Goal: Task Accomplishment & Management: Use online tool/utility

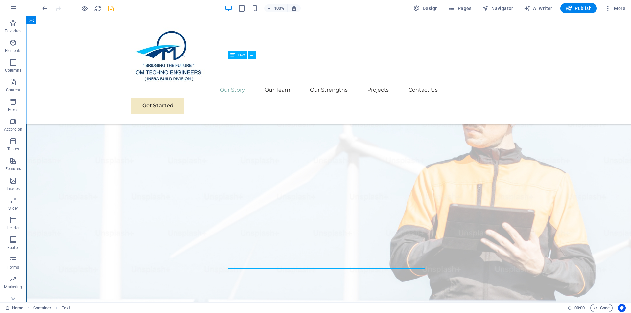
scroll to position [597, 0]
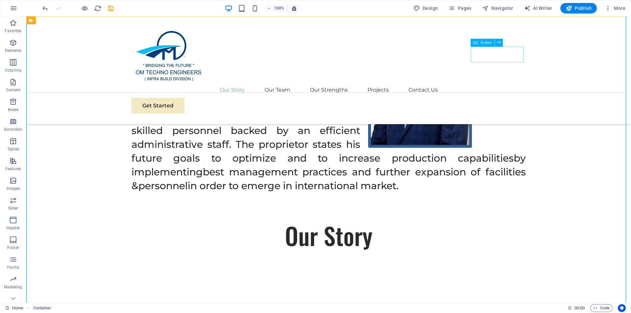
click at [492, 98] on div "Get Started" at bounding box center [329, 106] width 395 height 16
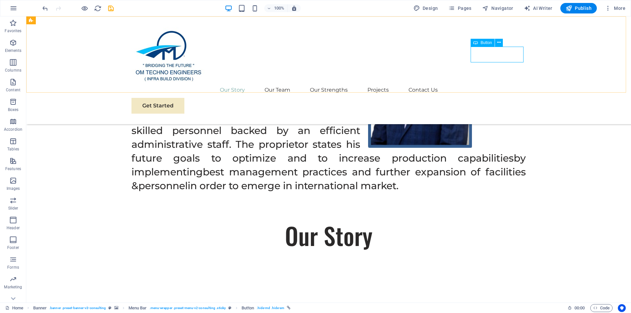
click at [488, 42] on span "Button" at bounding box center [487, 43] width 12 height 4
click at [486, 42] on span "Button" at bounding box center [487, 43] width 12 height 4
click at [371, 42] on div "Menu Our Story Our Team Our Strengths Projects Contact Us Get Started" at bounding box center [328, 70] width 605 height 108
click at [488, 42] on span "Button" at bounding box center [487, 43] width 12 height 4
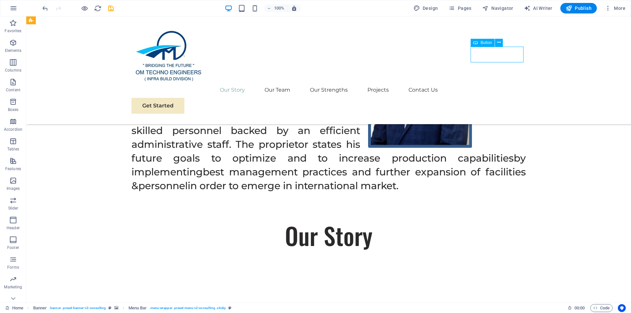
click at [488, 42] on span "Button" at bounding box center [487, 43] width 12 height 4
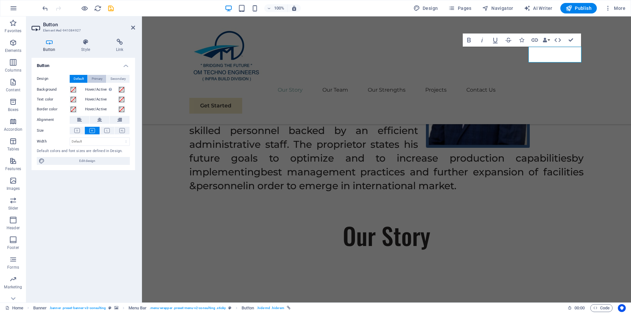
click at [93, 77] on span "Primary" at bounding box center [97, 79] width 11 height 8
click at [121, 80] on span "Secondary" at bounding box center [117, 79] width 15 height 8
click at [100, 78] on span "Primary" at bounding box center [97, 79] width 11 height 8
click at [78, 79] on span "Default" at bounding box center [79, 79] width 10 height 8
click at [90, 78] on button "Primary" at bounding box center [97, 79] width 18 height 8
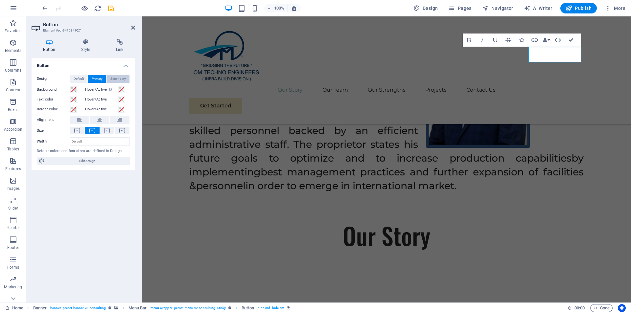
click at [111, 77] on span "Secondary" at bounding box center [117, 79] width 15 height 8
click at [80, 79] on span "Default" at bounding box center [79, 79] width 10 height 8
click at [89, 79] on button "Primary" at bounding box center [97, 79] width 18 height 8
click at [133, 27] on icon at bounding box center [133, 27] width 4 height 5
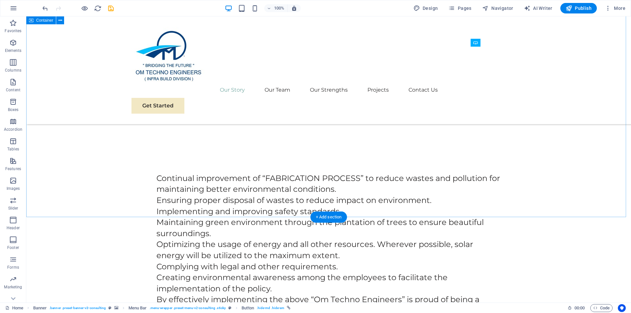
scroll to position [663, 0]
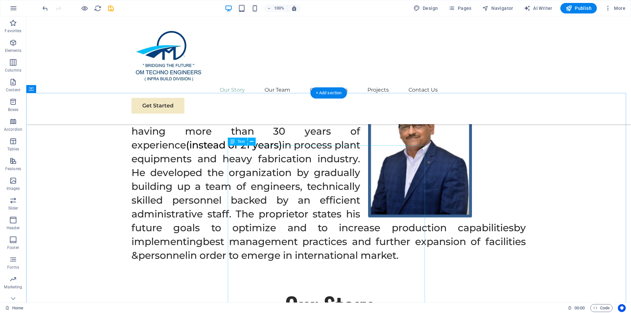
scroll to position [532, 0]
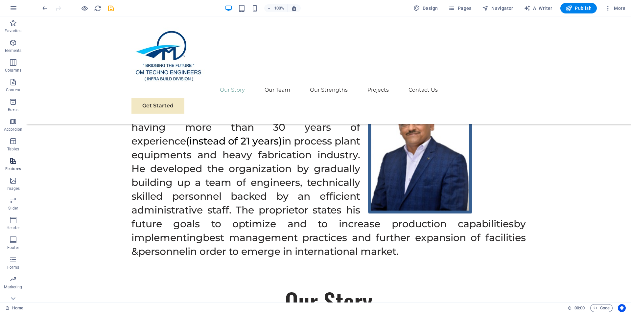
click at [14, 160] on icon "button" at bounding box center [13, 161] width 8 height 8
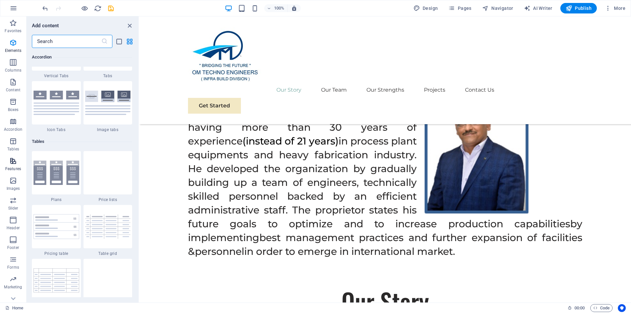
scroll to position [2563, 0]
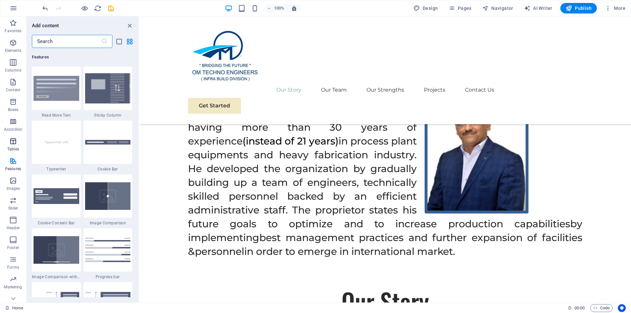
click at [14, 143] on icon "button" at bounding box center [13, 141] width 8 height 8
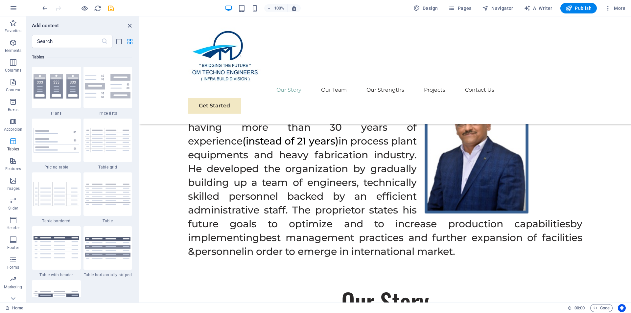
scroll to position [2277, 0]
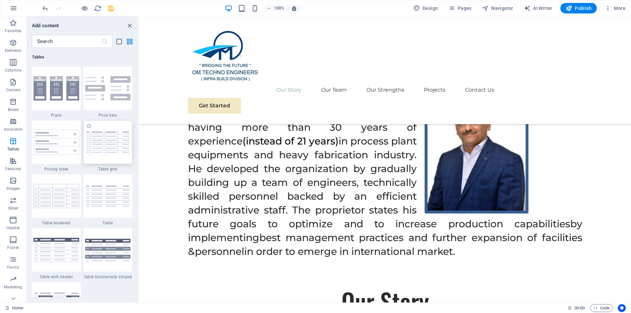
click at [106, 150] on img at bounding box center [108, 142] width 46 height 24
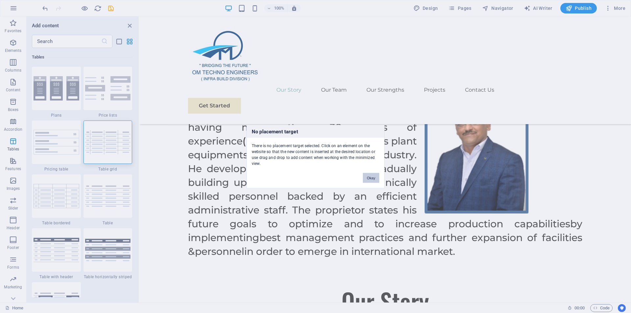
click at [367, 177] on button "Okay" at bounding box center [371, 178] width 16 height 10
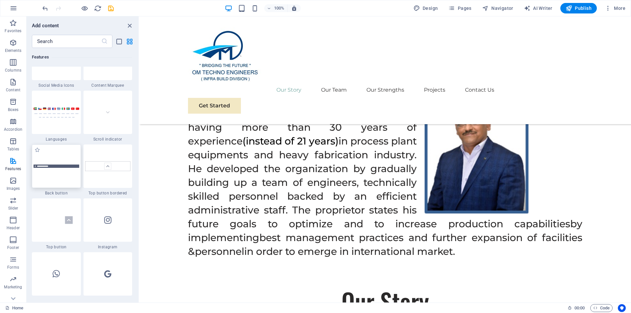
scroll to position [3033, 0]
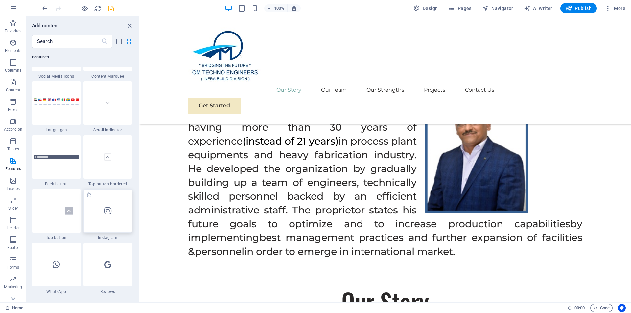
click at [105, 205] on div at bounding box center [108, 210] width 49 height 43
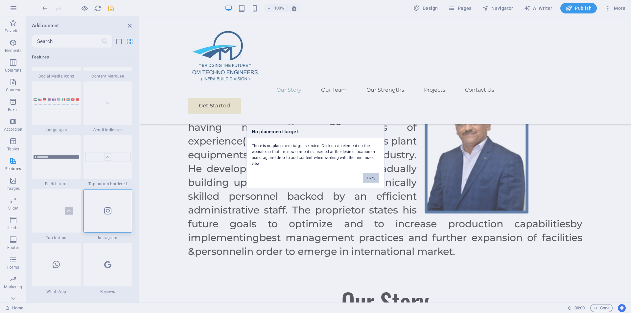
click at [368, 178] on button "Okay" at bounding box center [371, 178] width 16 height 10
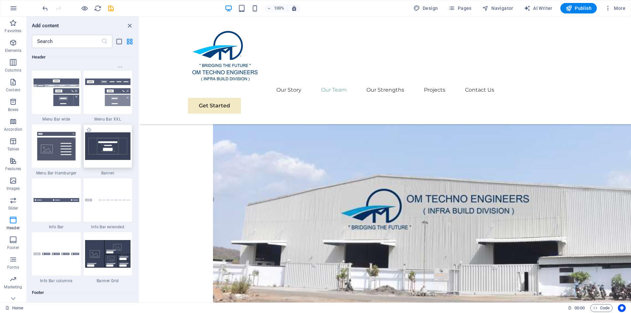
scroll to position [4119, 0]
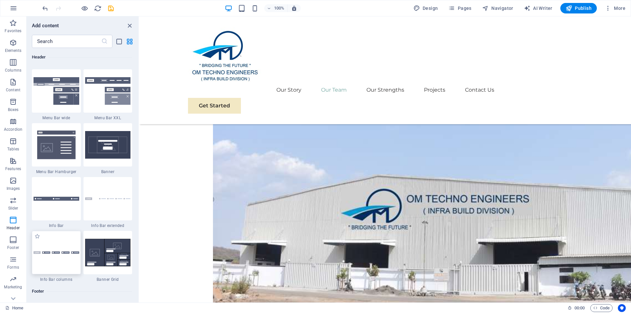
click at [67, 249] on div at bounding box center [56, 252] width 49 height 43
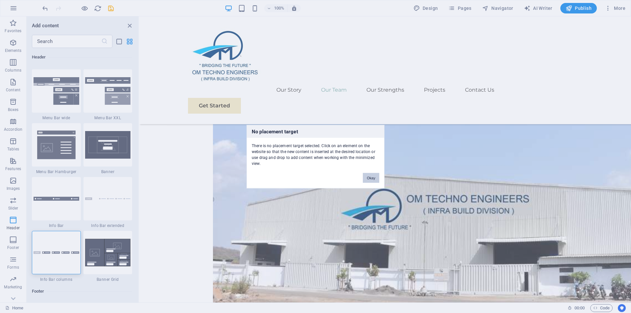
click at [370, 179] on button "Okay" at bounding box center [371, 178] width 16 height 10
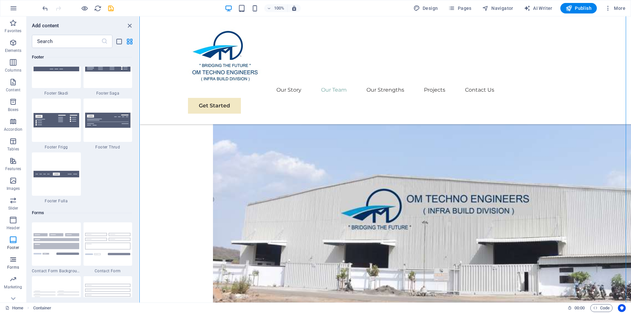
click at [16, 260] on icon "button" at bounding box center [13, 260] width 8 height 8
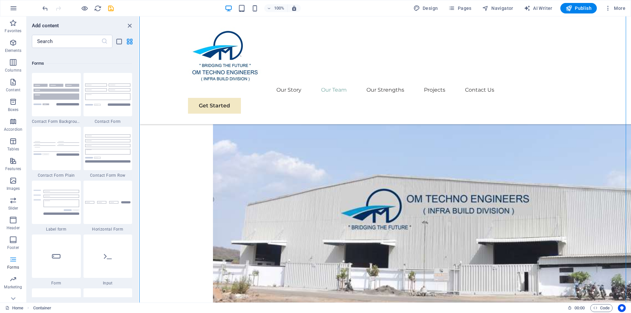
scroll to position [4800, 0]
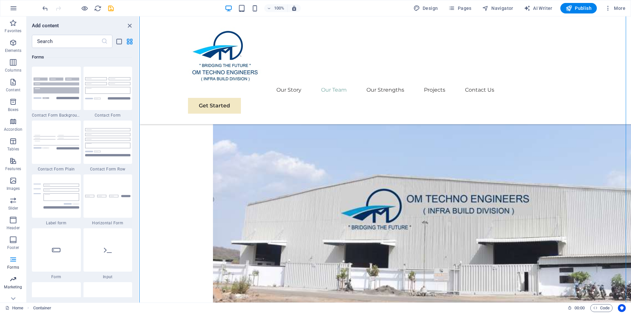
click at [12, 277] on icon "button" at bounding box center [13, 280] width 8 height 8
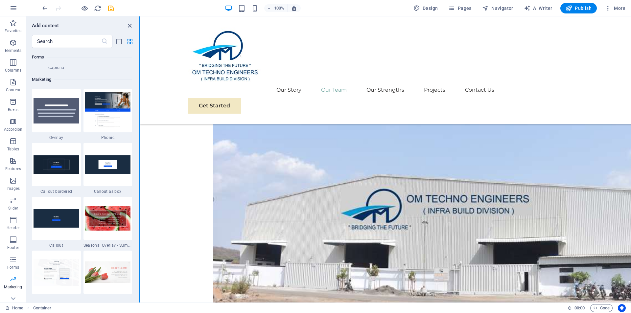
scroll to position [5356, 0]
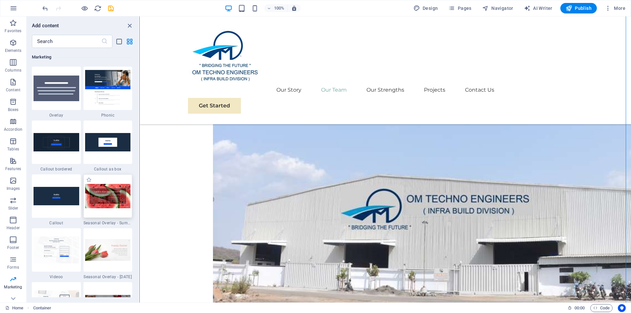
click at [108, 198] on img at bounding box center [108, 196] width 46 height 24
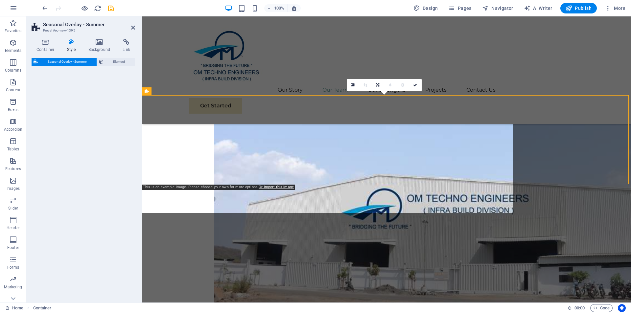
select select "px"
select select "rem"
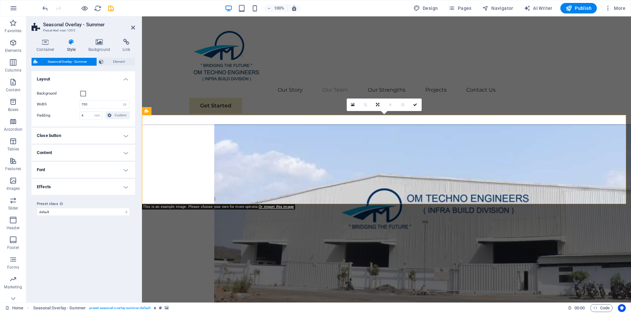
scroll to position [1233, 0]
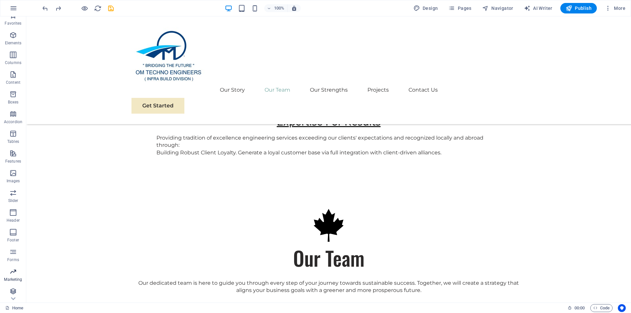
scroll to position [10, 0]
click at [14, 289] on icon "button" at bounding box center [13, 290] width 8 height 8
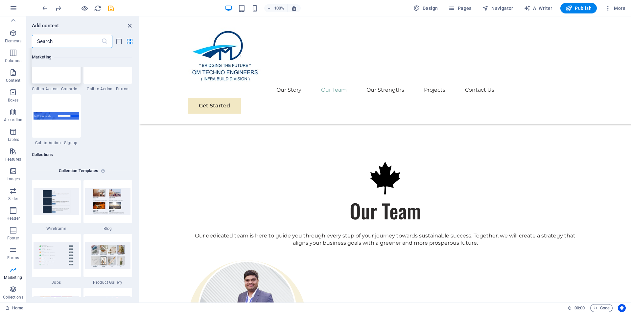
scroll to position [5920, 0]
click at [63, 38] on input "text" at bounding box center [66, 41] width 69 height 13
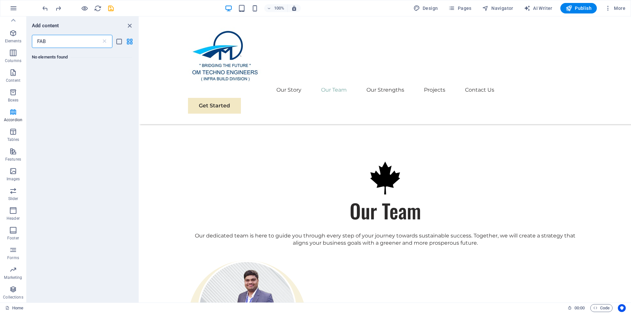
scroll to position [0, 0]
type input "F"
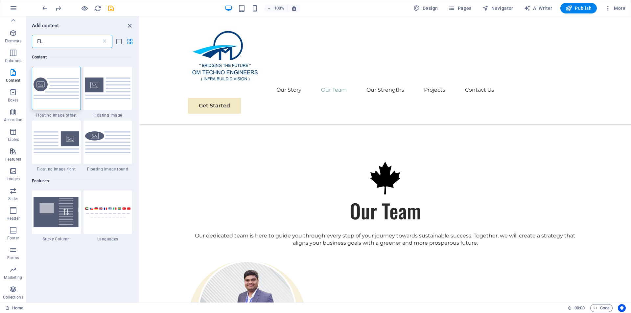
type input "F"
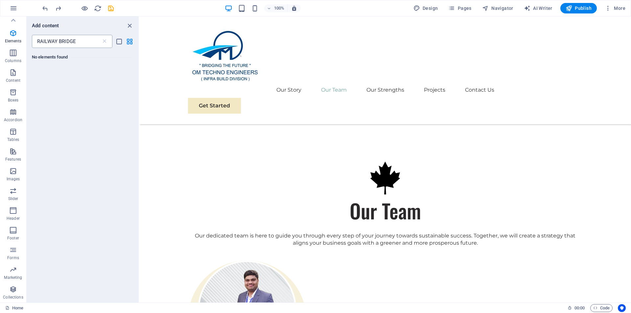
click at [82, 41] on input "RAILWAY BRIDGE" at bounding box center [66, 41] width 69 height 13
type input "RAILWAY BRIDGE"
click at [104, 41] on icon at bounding box center [104, 41] width 7 height 7
click at [69, 39] on input "FABRICATION" at bounding box center [66, 41] width 69 height 13
type input "FABRICATION"
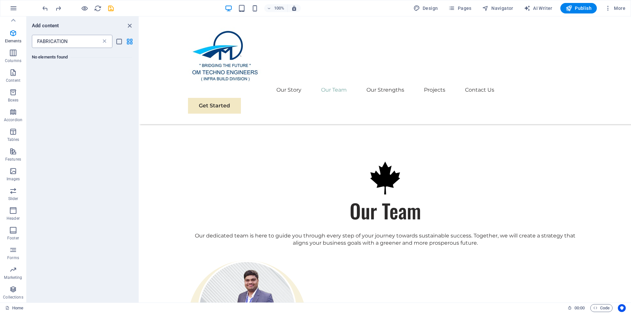
click at [104, 41] on icon at bounding box center [104, 41] width 7 height 7
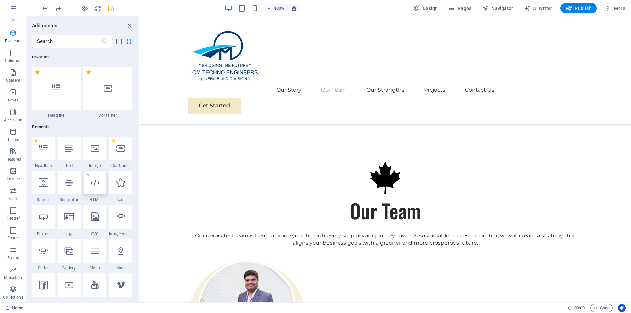
click at [95, 181] on icon at bounding box center [95, 183] width 9 height 9
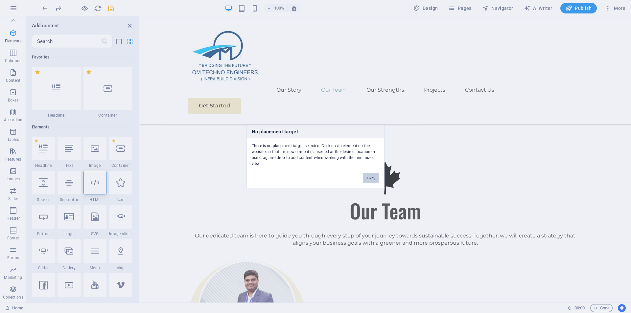
click at [370, 176] on button "Okay" at bounding box center [371, 178] width 16 height 10
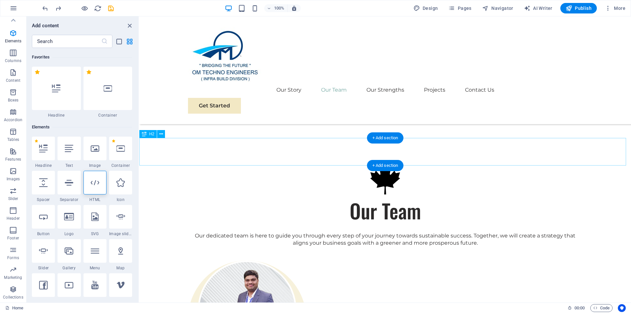
click at [91, 184] on icon at bounding box center [95, 183] width 9 height 9
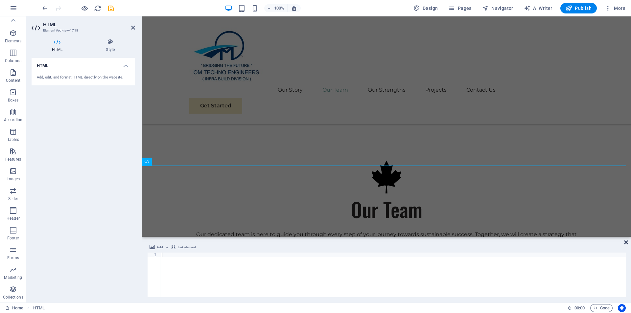
click at [626, 241] on icon at bounding box center [626, 242] width 4 height 5
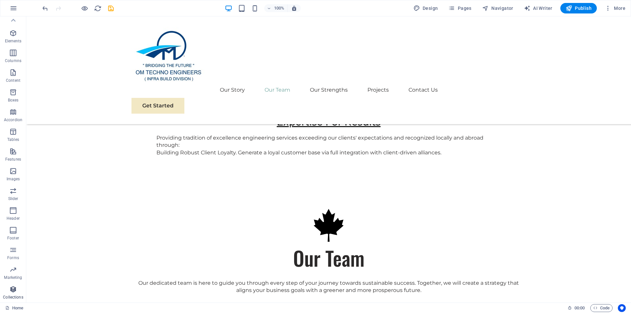
click at [15, 292] on icon "button" at bounding box center [13, 290] width 8 height 8
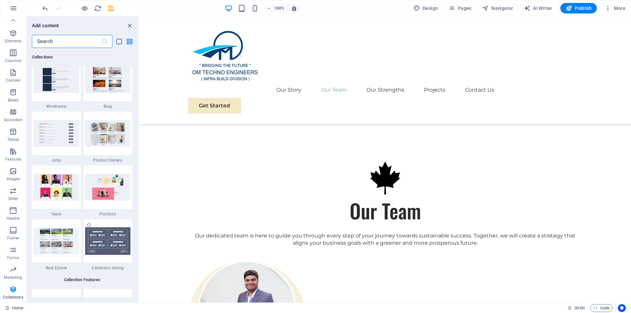
scroll to position [6052, 0]
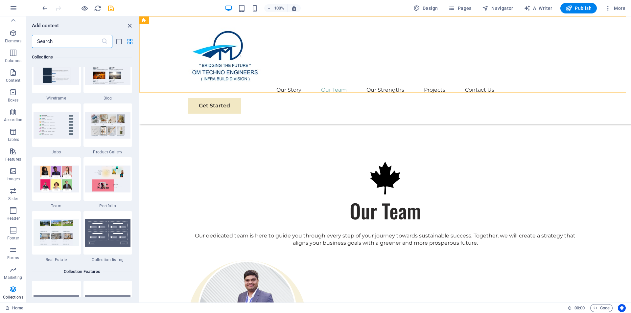
click at [338, 72] on div "Menu Our Story Our Team Our Strengths Projects Contact Us Get Started" at bounding box center [385, 70] width 492 height 108
click at [130, 25] on icon "close panel" at bounding box center [130, 26] width 8 height 8
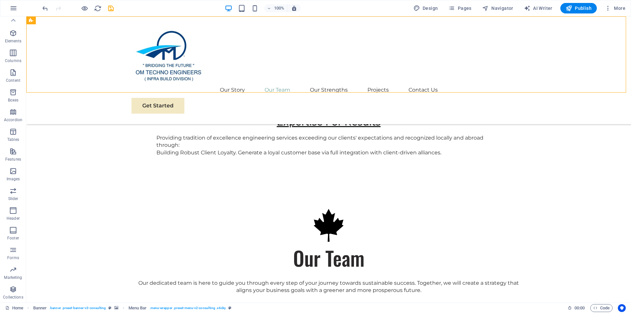
click at [487, 79] on div "Menu Our Story Our Team Our Strengths Projects Contact Us Get Started" at bounding box center [328, 70] width 605 height 108
click at [76, 54] on div "Menu Our Story Our Team Our Strengths Projects Contact Us Get Started" at bounding box center [328, 70] width 605 height 108
click at [581, 74] on div "Menu Our Story Our Team Our Strengths Projects Contact Us Get Started" at bounding box center [328, 70] width 605 height 108
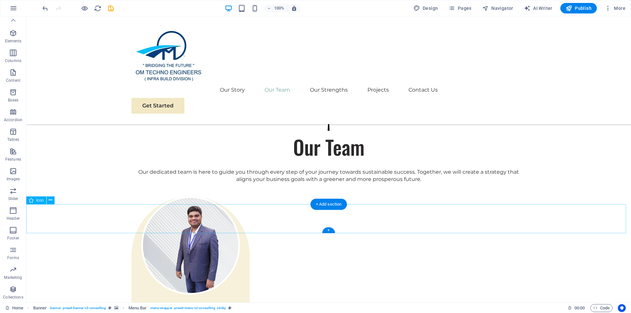
scroll to position [1365, 0]
